Goal: Task Accomplishment & Management: Manage account settings

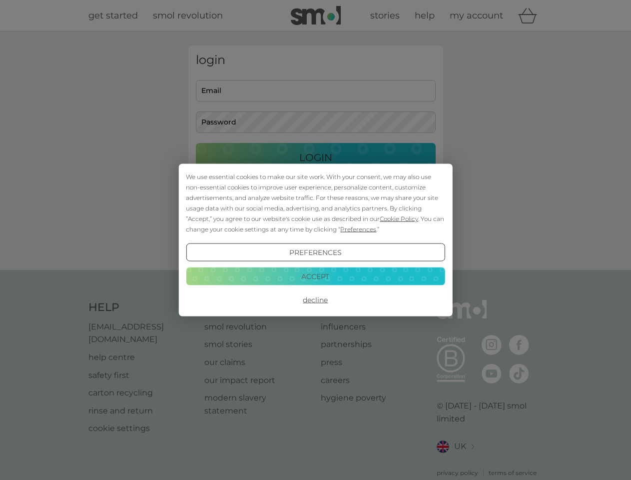
click at [399, 218] on span "Cookie Policy" at bounding box center [399, 218] width 38 height 7
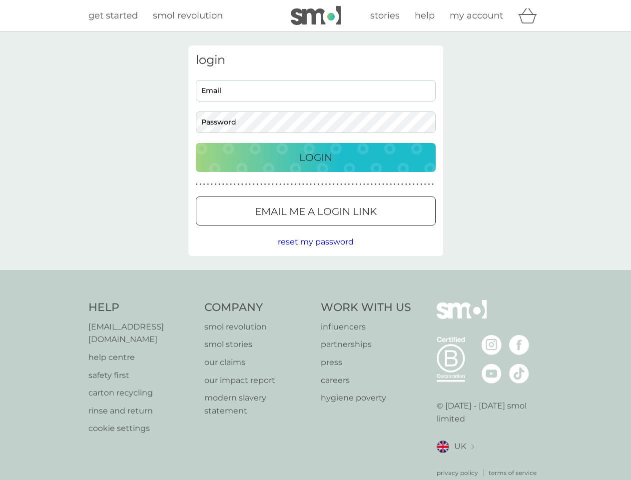
click at [357, 229] on div "login Email Password Login ● ● ● ● ● ● ● ● ● ● ● ● ● ● ● ● ● ● ● ● ● ● ● ● ● ● …" at bounding box center [315, 150] width 255 height 210
click at [315, 252] on div "login Email Password Login ● ● ● ● ● ● ● ● ● ● ● ● ● ● ● ● ● ● ● ● ● ● ● ● ● ● …" at bounding box center [315, 150] width 255 height 210
click at [315, 300] on div "Help [EMAIL_ADDRESS][DOMAIN_NAME] help centre safety first carton recycling rin…" at bounding box center [315, 388] width 455 height 177
click at [315, 276] on div "Help [EMAIL_ADDRESS][DOMAIN_NAME] help centre safety first carton recycling rin…" at bounding box center [315, 388] width 631 height 237
